Goal: Task Accomplishment & Management: Use online tool/utility

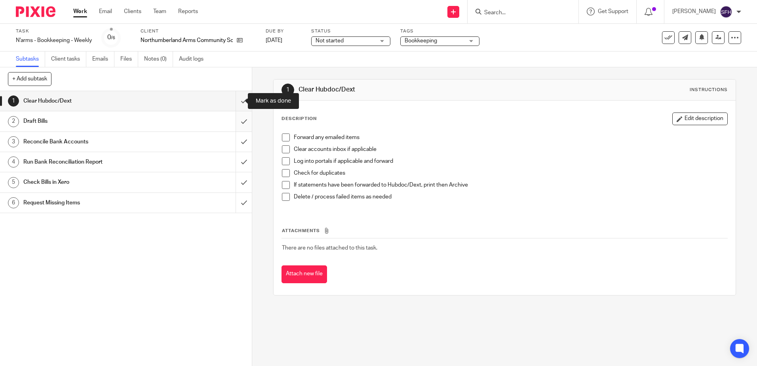
drag, startPoint x: 230, startPoint y: 107, endPoint x: 228, endPoint y: 112, distance: 5.0
click at [230, 107] on input "submit" at bounding box center [126, 101] width 252 height 20
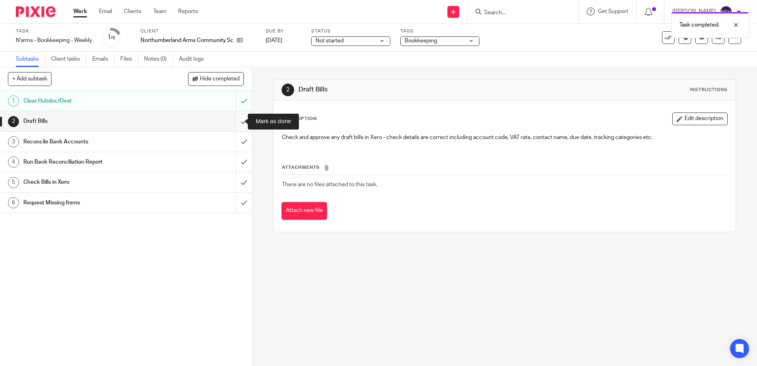
click at [235, 123] on input "submit" at bounding box center [126, 121] width 252 height 20
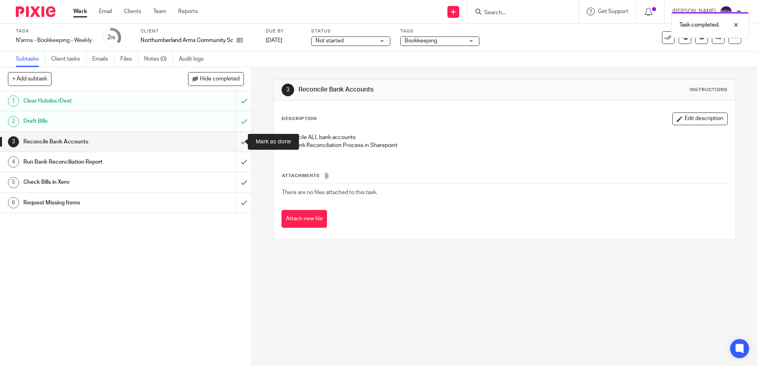
click at [241, 142] on input "submit" at bounding box center [126, 142] width 252 height 20
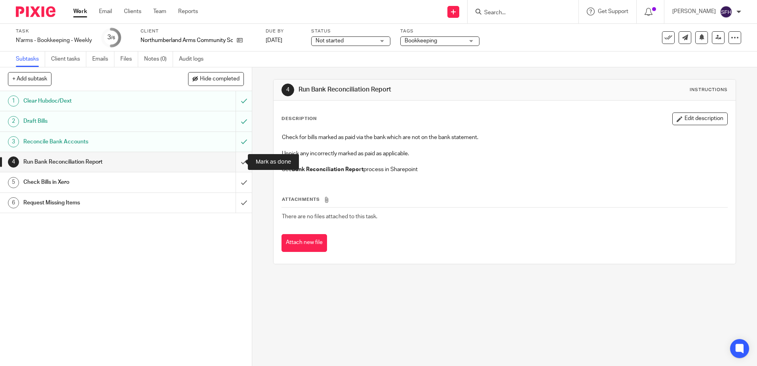
click at [231, 161] on input "submit" at bounding box center [126, 162] width 252 height 20
drag, startPoint x: 233, startPoint y: 182, endPoint x: 237, endPoint y: 200, distance: 17.9
click at [233, 183] on input "submit" at bounding box center [126, 182] width 252 height 20
click at [236, 201] on input "submit" at bounding box center [126, 203] width 252 height 20
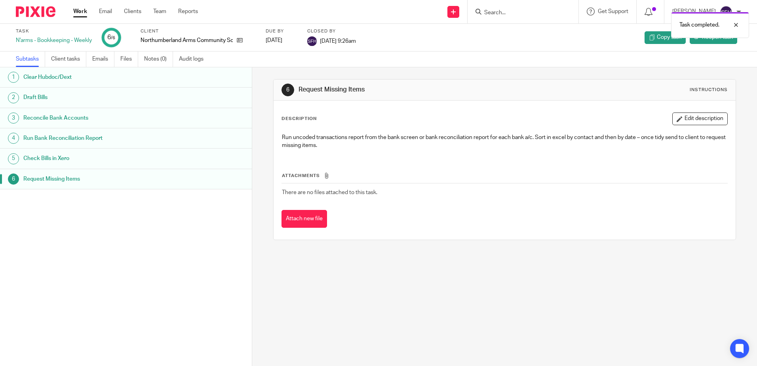
click at [82, 11] on link "Work" at bounding box center [80, 12] width 14 height 8
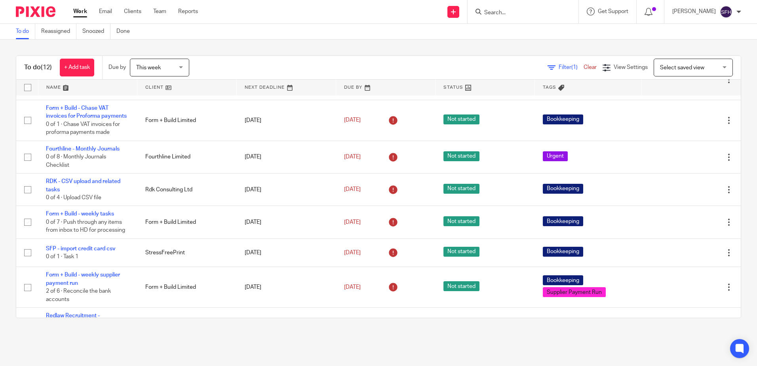
scroll to position [119, 0]
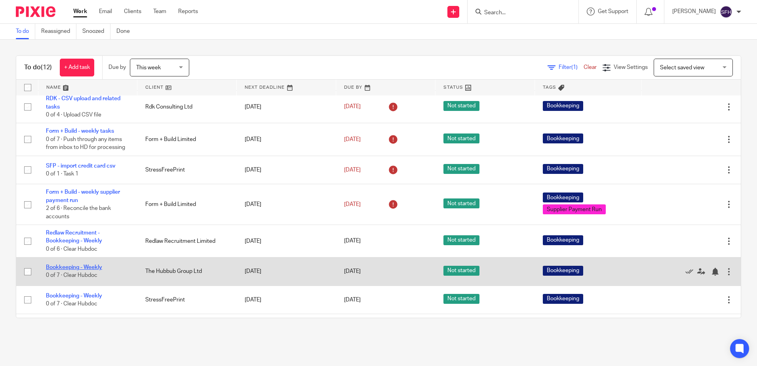
click at [79, 270] on link "Bookkeeping - Weekly" at bounding box center [74, 267] width 56 height 6
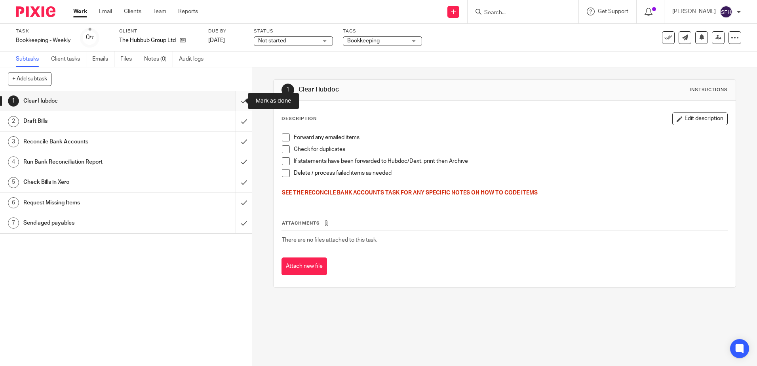
click at [236, 106] on input "submit" at bounding box center [126, 101] width 252 height 20
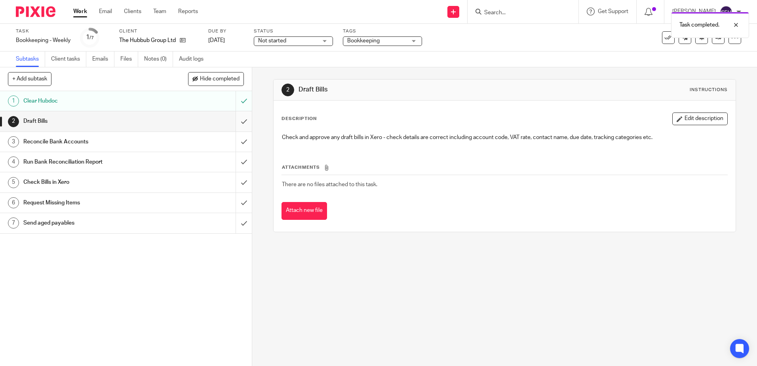
click at [235, 125] on input "submit" at bounding box center [126, 121] width 252 height 20
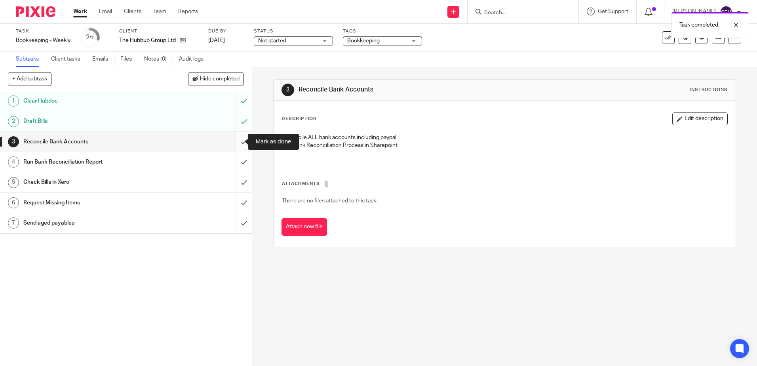
click at [240, 140] on input "submit" at bounding box center [126, 142] width 252 height 20
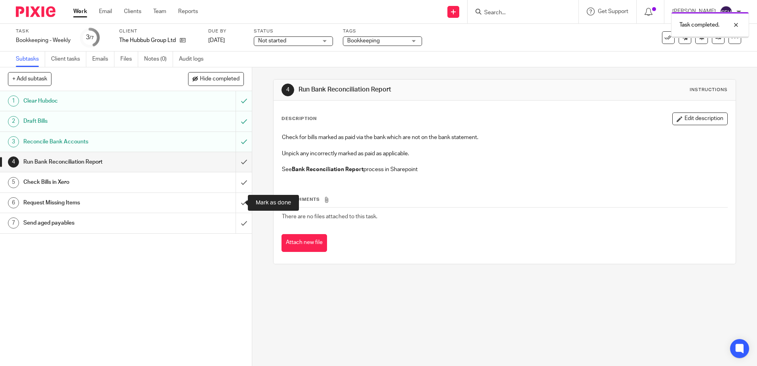
click at [236, 204] on input "submit" at bounding box center [126, 203] width 252 height 20
click at [235, 223] on input "submit" at bounding box center [126, 223] width 252 height 20
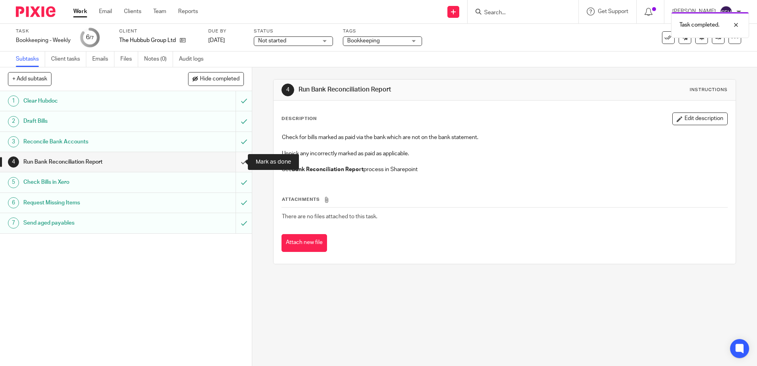
click at [235, 159] on input "submit" at bounding box center [126, 162] width 252 height 20
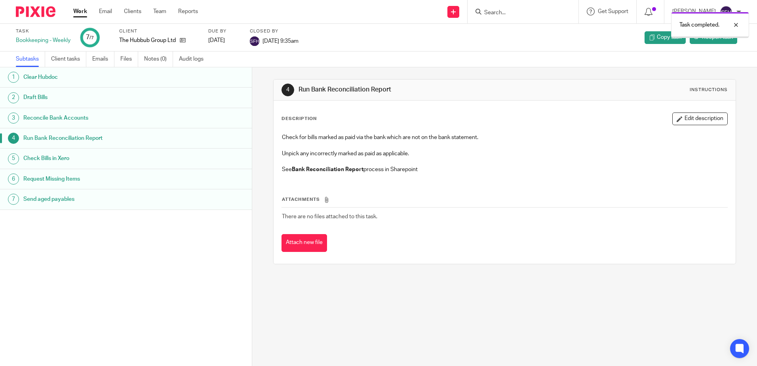
click at [76, 11] on link "Work" at bounding box center [80, 12] width 14 height 8
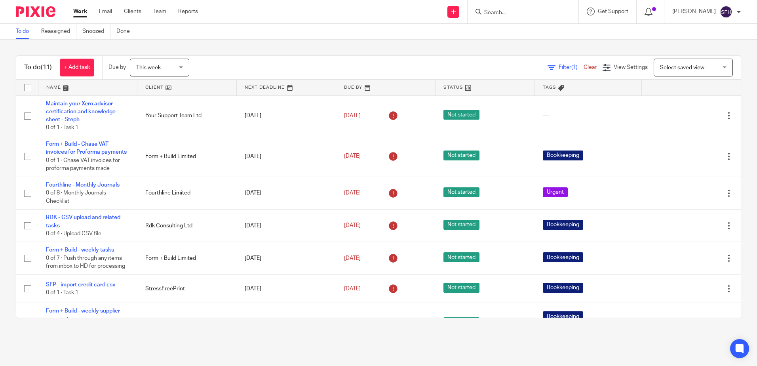
click at [203, 90] on link at bounding box center [186, 88] width 99 height 16
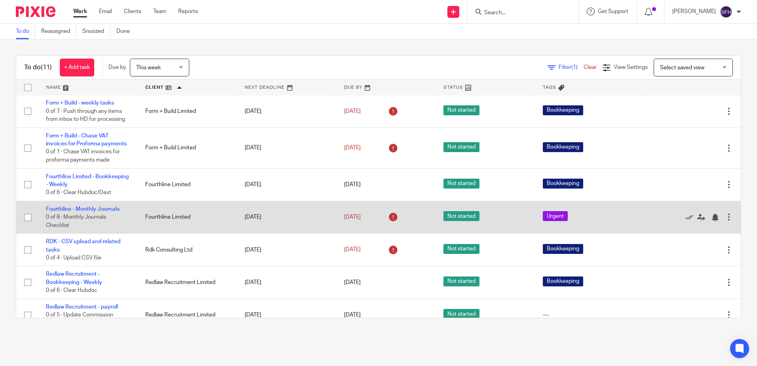
scroll to position [81, 0]
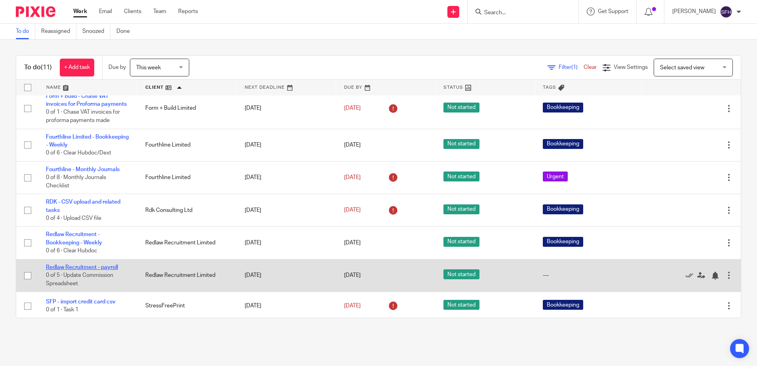
click at [89, 270] on link "Redlaw Recruitment - payroll" at bounding box center [82, 267] width 72 height 6
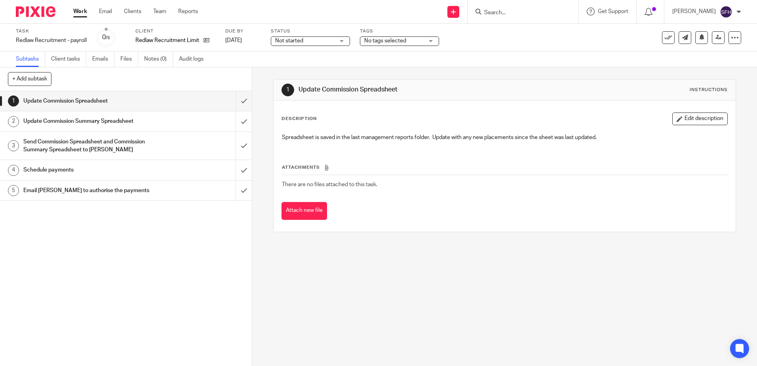
click at [77, 10] on link "Work" at bounding box center [80, 12] width 14 height 8
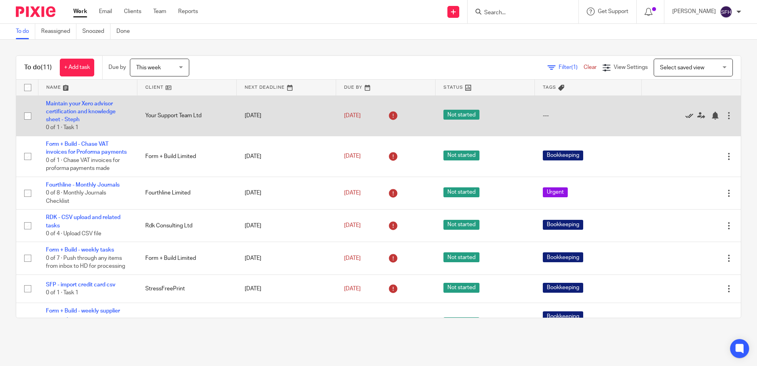
click at [685, 117] on icon at bounding box center [689, 116] width 8 height 8
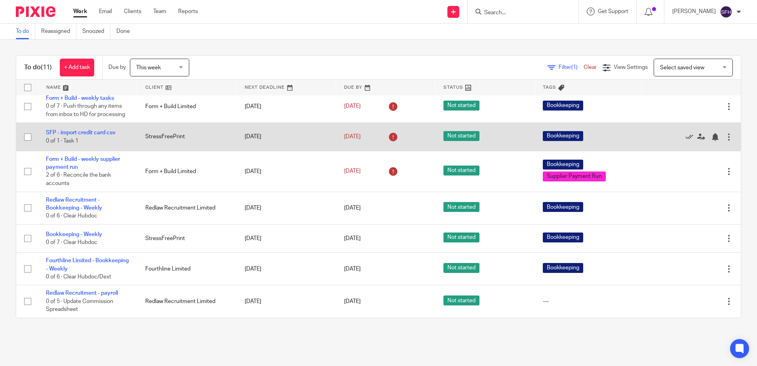
scroll to position [119, 0]
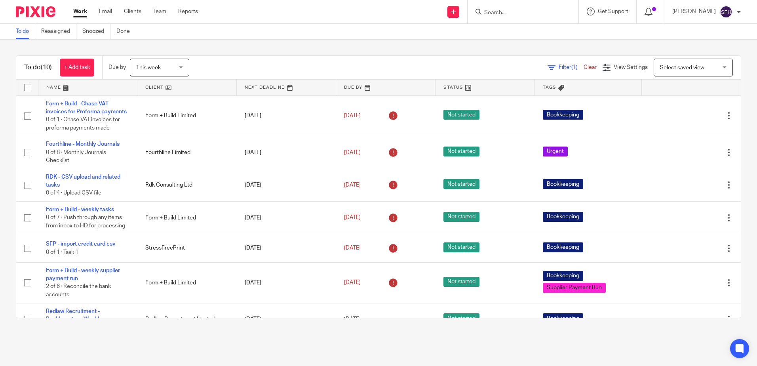
click at [181, 93] on link at bounding box center [186, 88] width 99 height 16
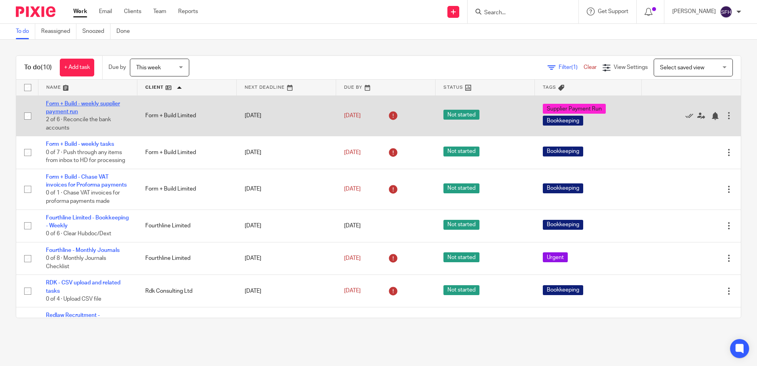
click at [101, 102] on link "Form + Build - weekly supplier payment run" at bounding box center [83, 107] width 74 height 13
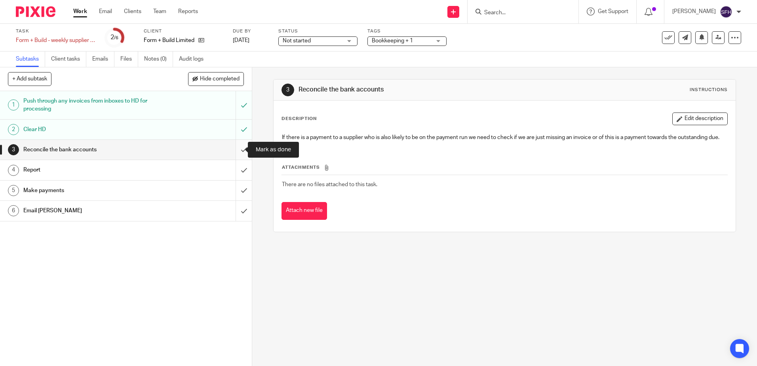
click at [236, 150] on input "submit" at bounding box center [126, 150] width 252 height 20
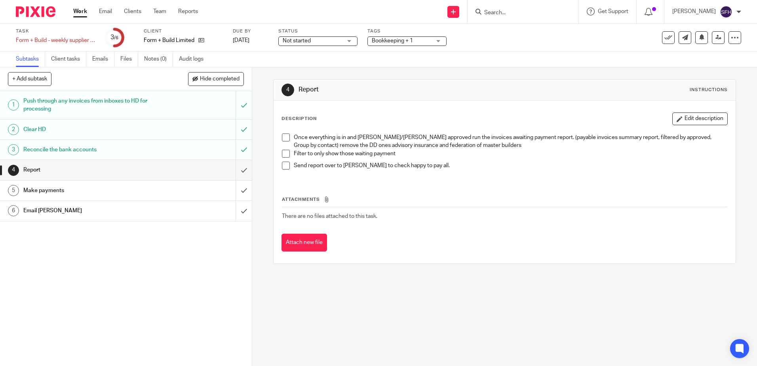
click at [289, 136] on li "Once everything is in and [PERSON_NAME]/[PERSON_NAME] approved run the invoices…" at bounding box center [504, 141] width 445 height 16
click at [282, 135] on span at bounding box center [286, 137] width 8 height 8
